Goal: Stay updated

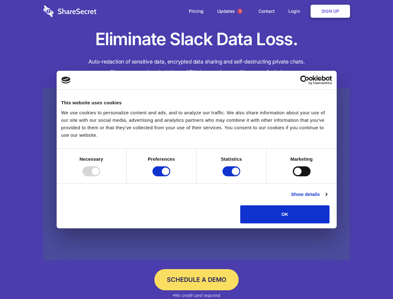
click at [100, 176] on div at bounding box center [92, 171] width 18 height 10
click at [170, 176] on input "Preferences" at bounding box center [162, 171] width 18 height 10
checkbox input "false"
click at [232, 176] on input "Statistics" at bounding box center [232, 171] width 18 height 10
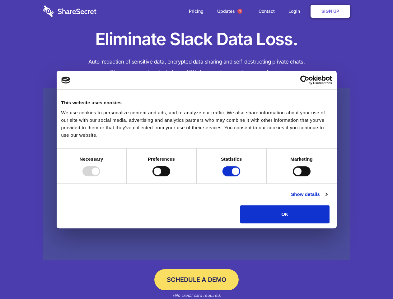
checkbox input "false"
click at [293, 176] on input "Marketing" at bounding box center [302, 171] width 18 height 10
checkbox input "true"
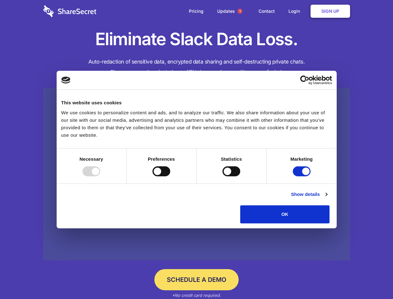
click at [327, 198] on link "Show details" at bounding box center [309, 194] width 36 height 7
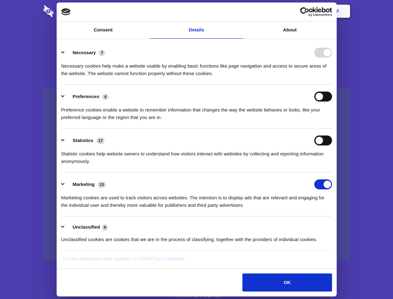
click at [332, 85] on li "Necessary 7 Necessary cookies help make a website usable by enabling basic func…" at bounding box center [196, 63] width 271 height 44
click at [240, 11] on span "1" at bounding box center [240, 11] width 5 height 5
